Goal: Find specific page/section: Find specific page/section

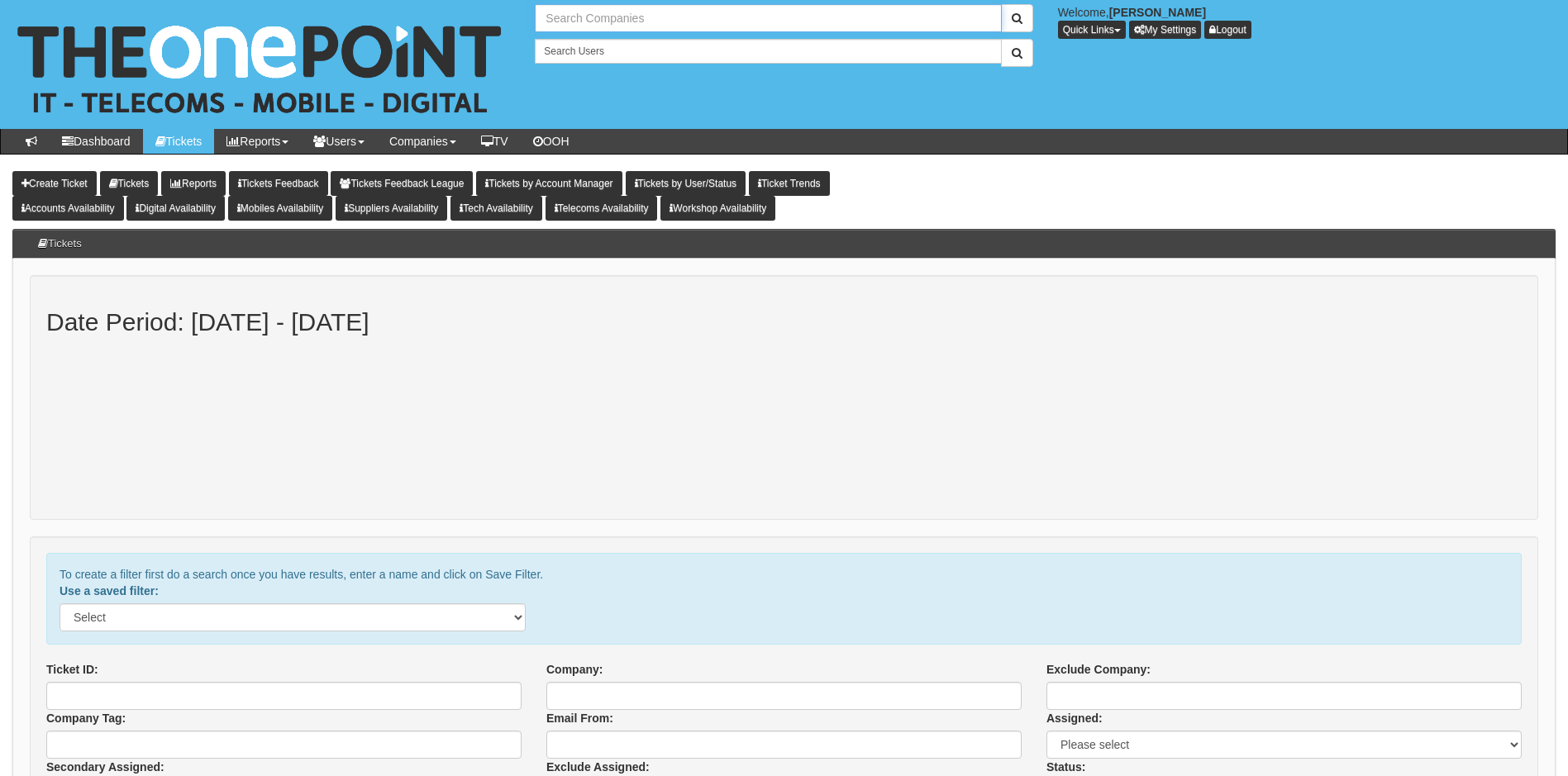
click at [625, 21] on input "text" at bounding box center [768, 19] width 466 height 28
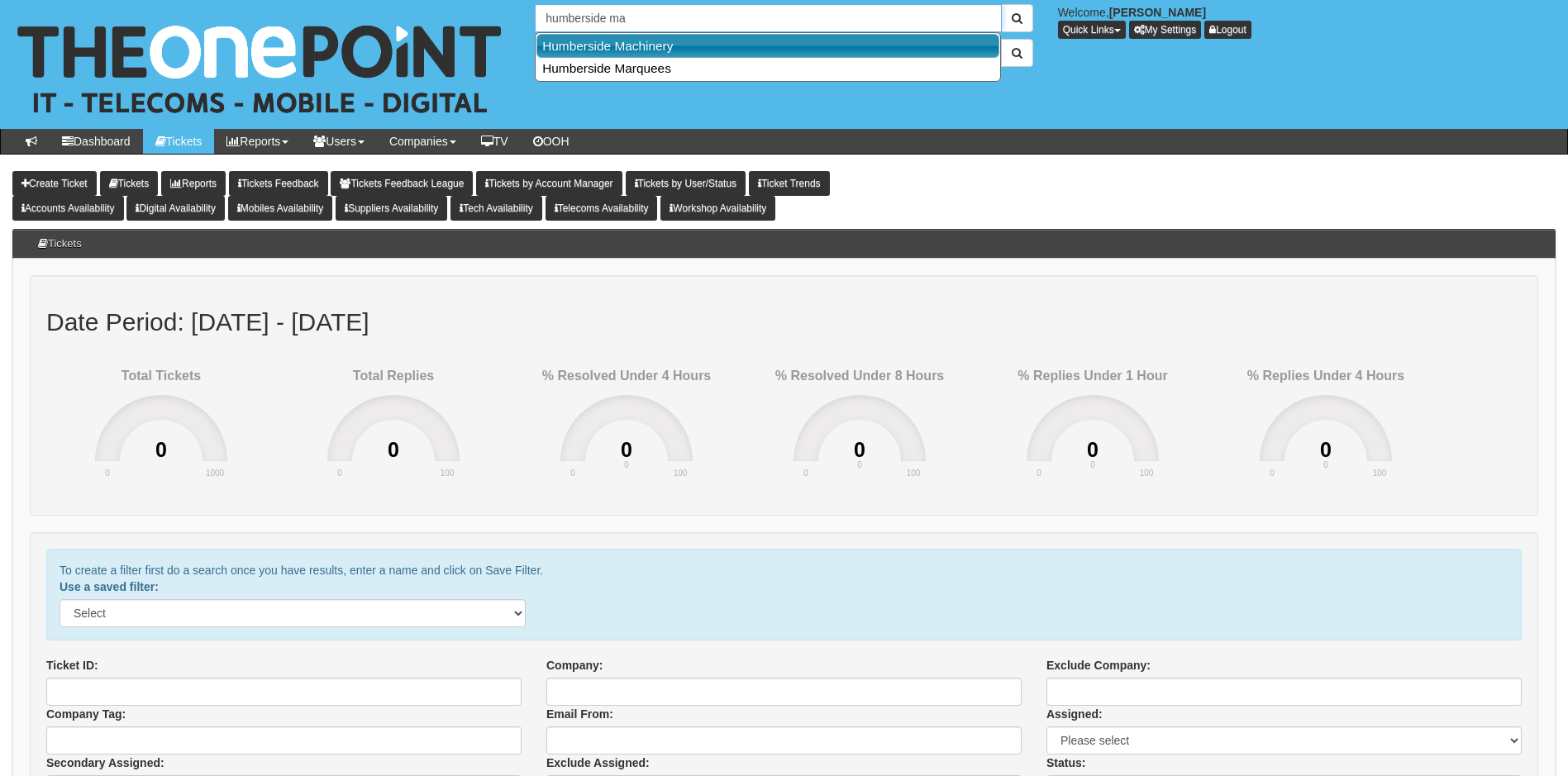
click at [617, 45] on link "Humberside Machinery" at bounding box center [768, 45] width 463 height 24
type input "Humberside Machinery"
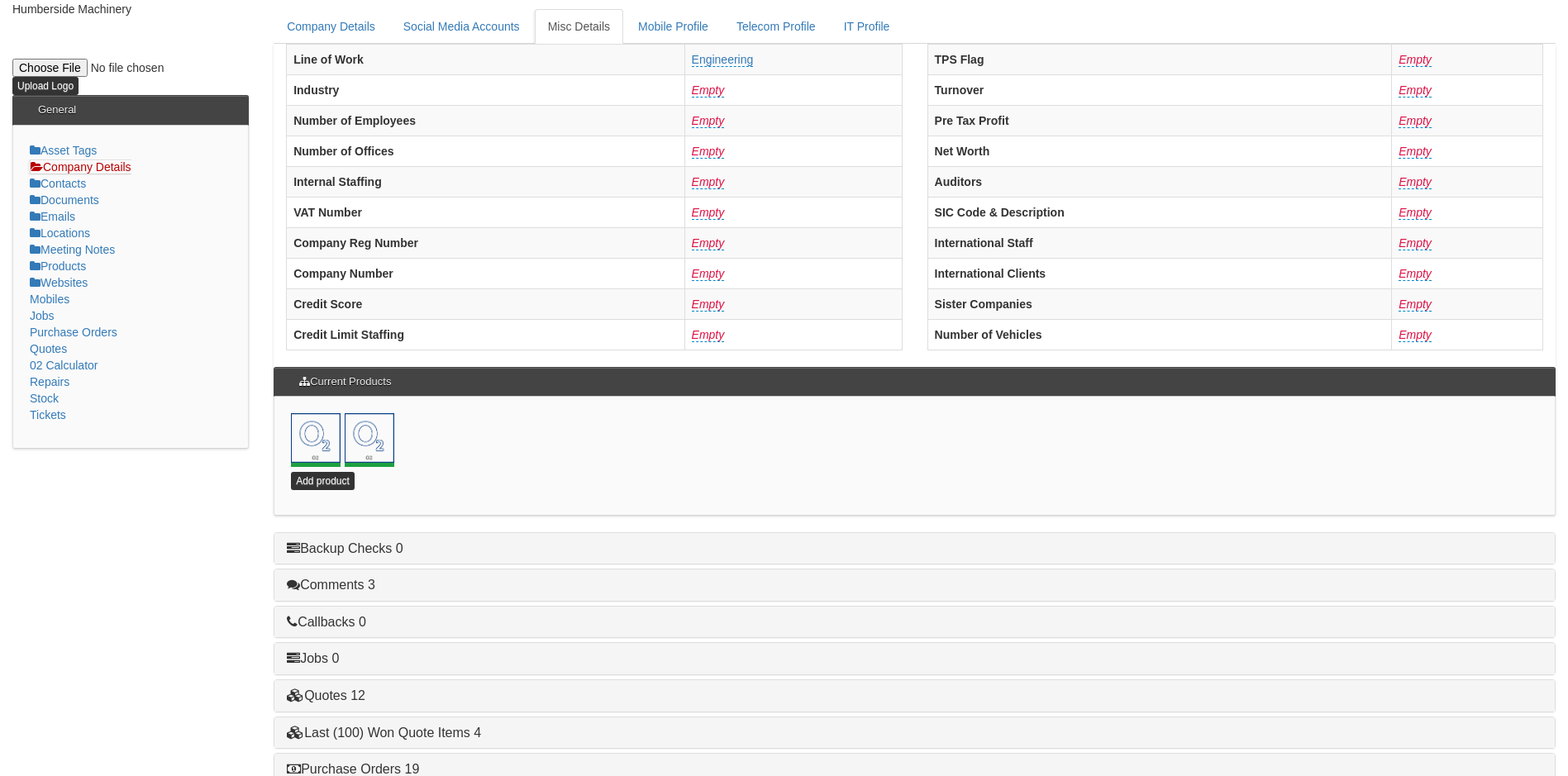
scroll to position [356, 0]
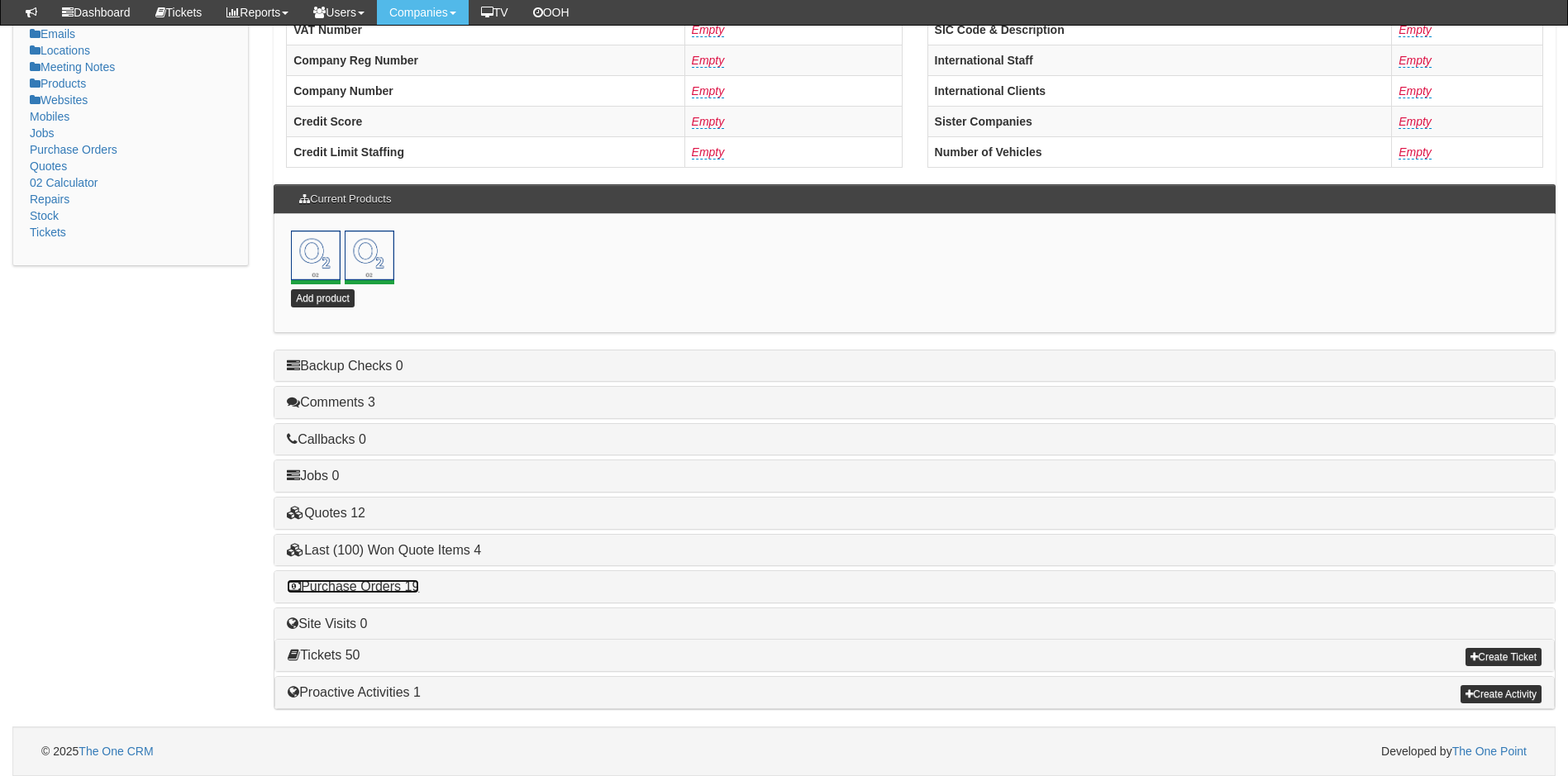
click at [378, 580] on link "Purchase Orders 19" at bounding box center [353, 586] width 132 height 14
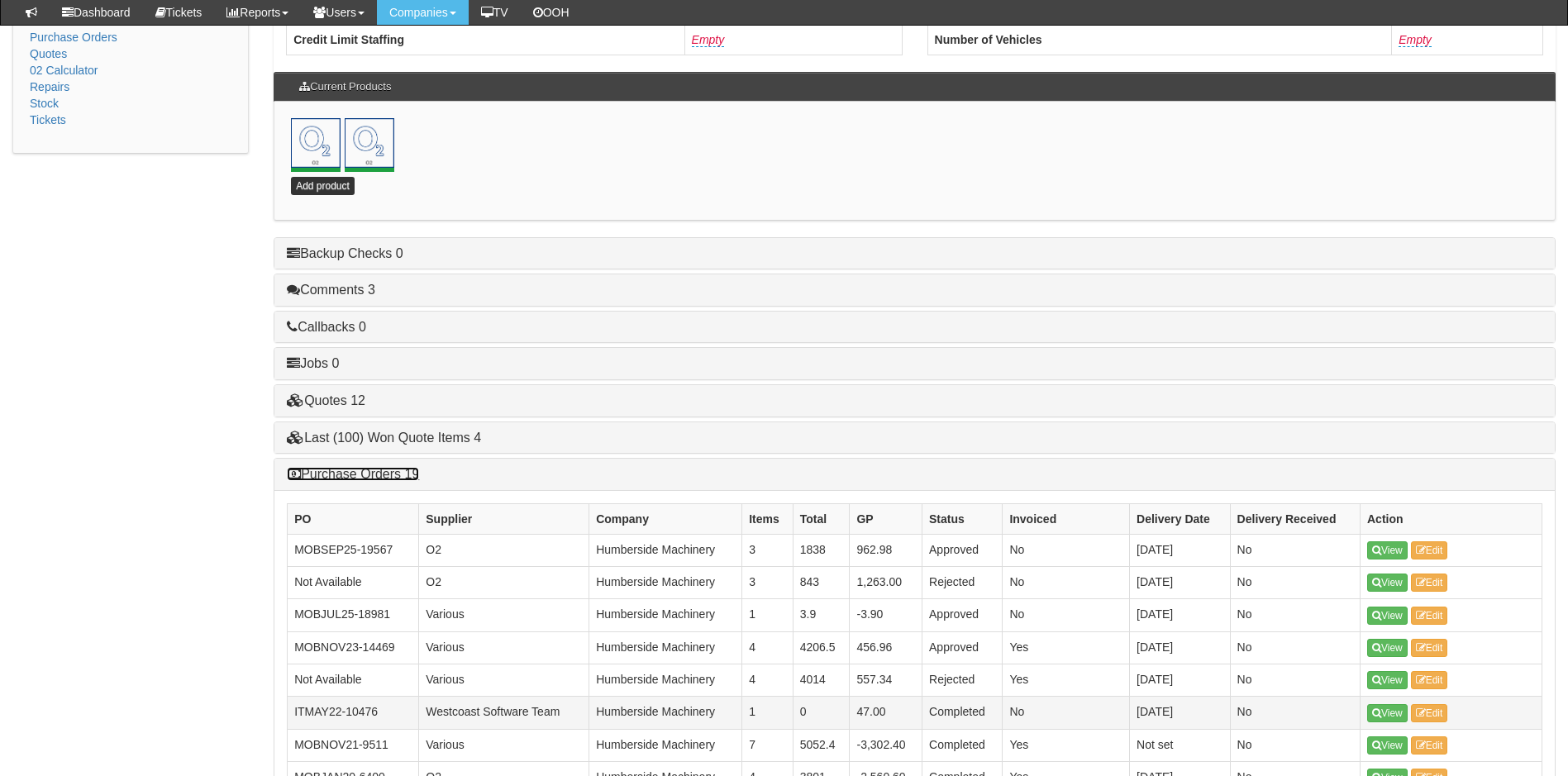
scroll to position [686, 0]
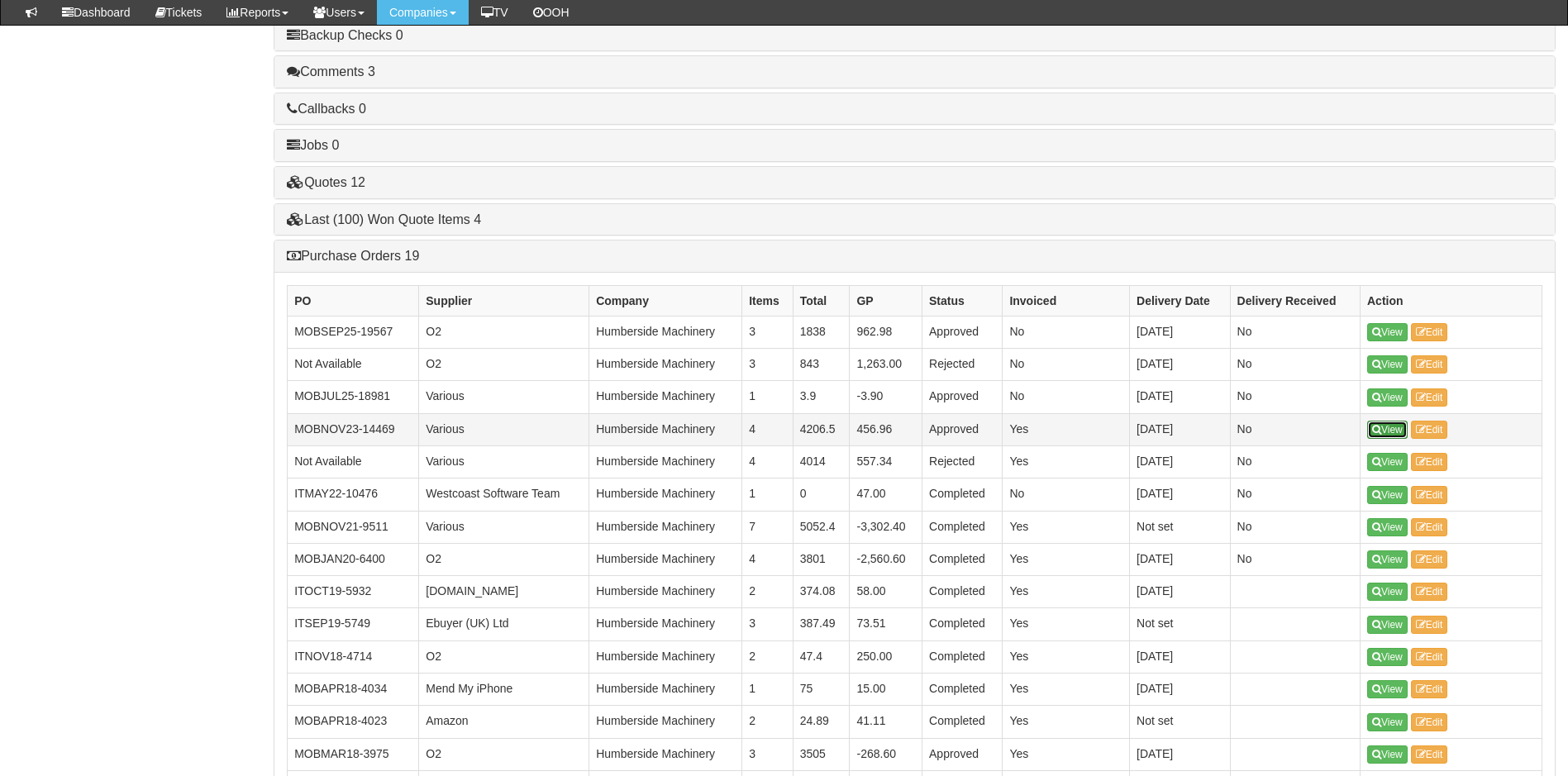
click at [1395, 428] on link "View" at bounding box center [1388, 430] width 41 height 19
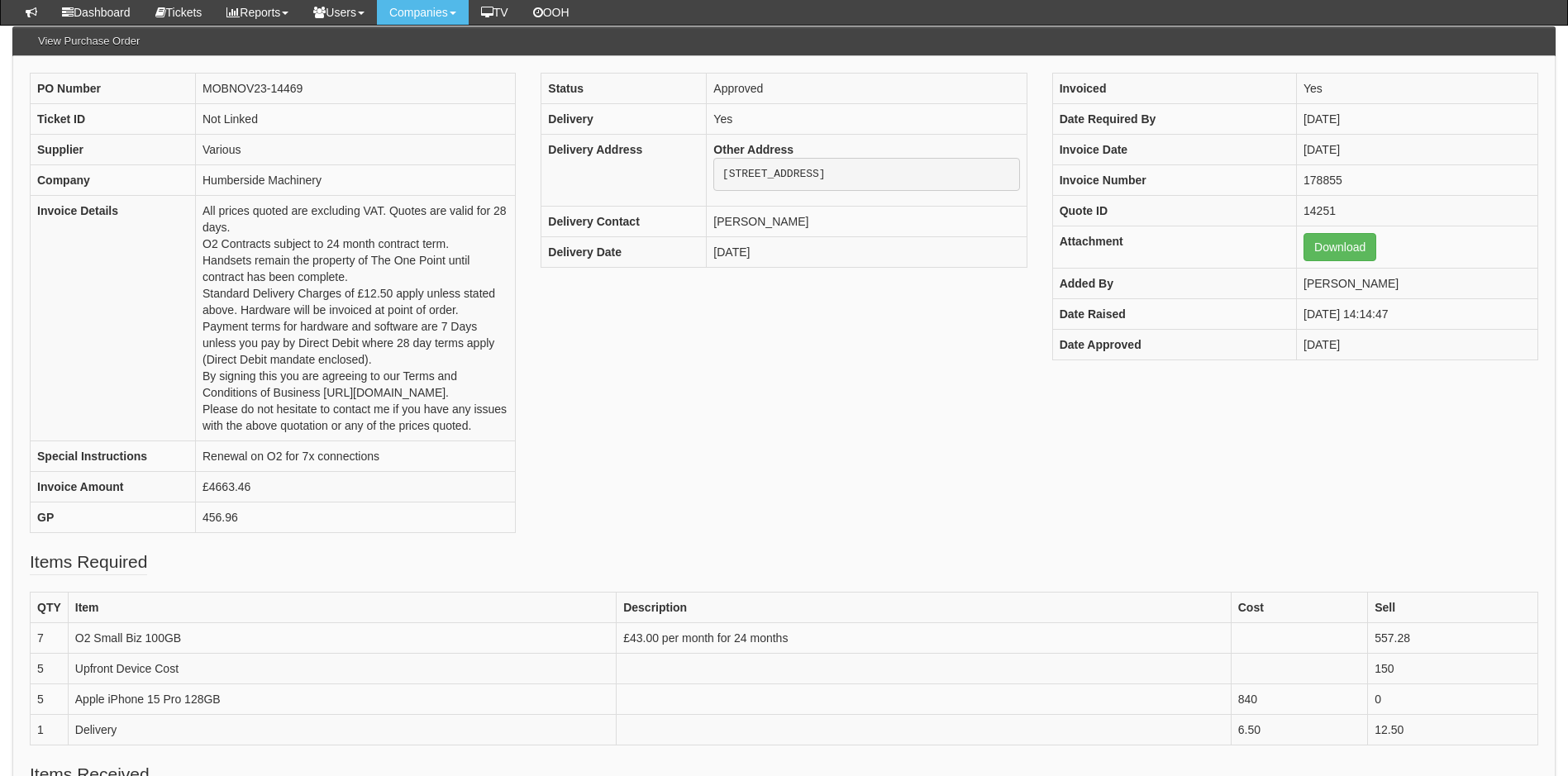
scroll to position [496, 0]
